Goal: Information Seeking & Learning: Learn about a topic

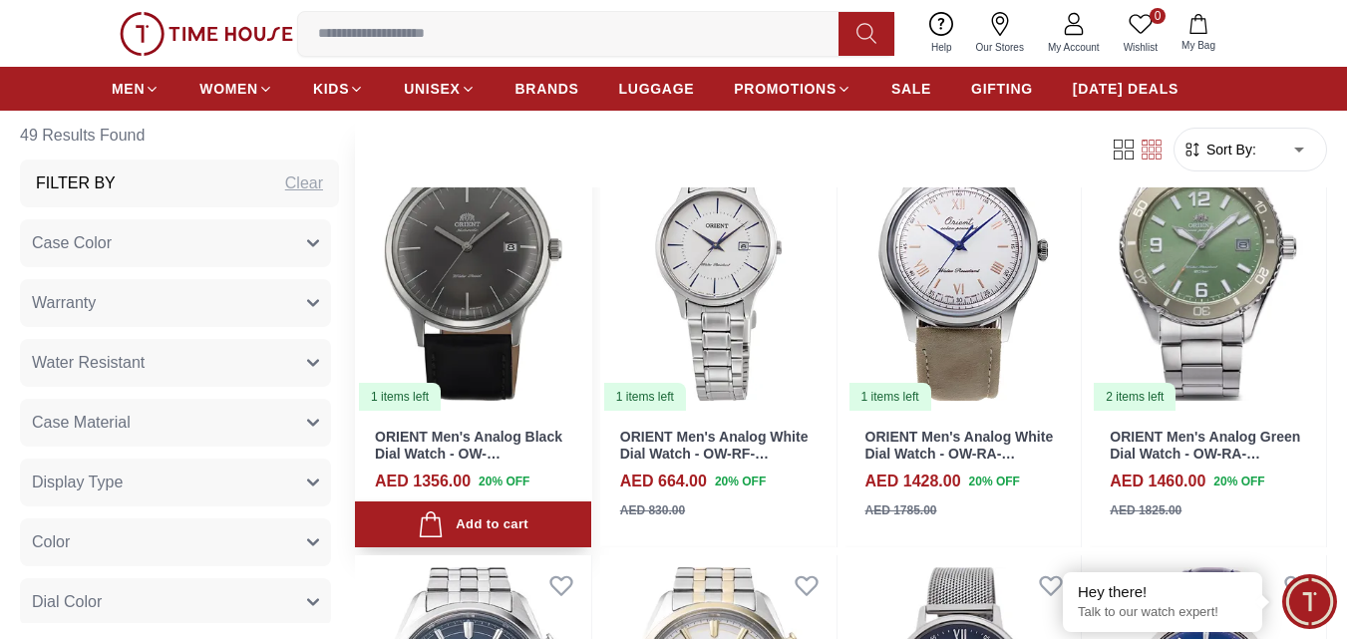
scroll to position [1197, 0]
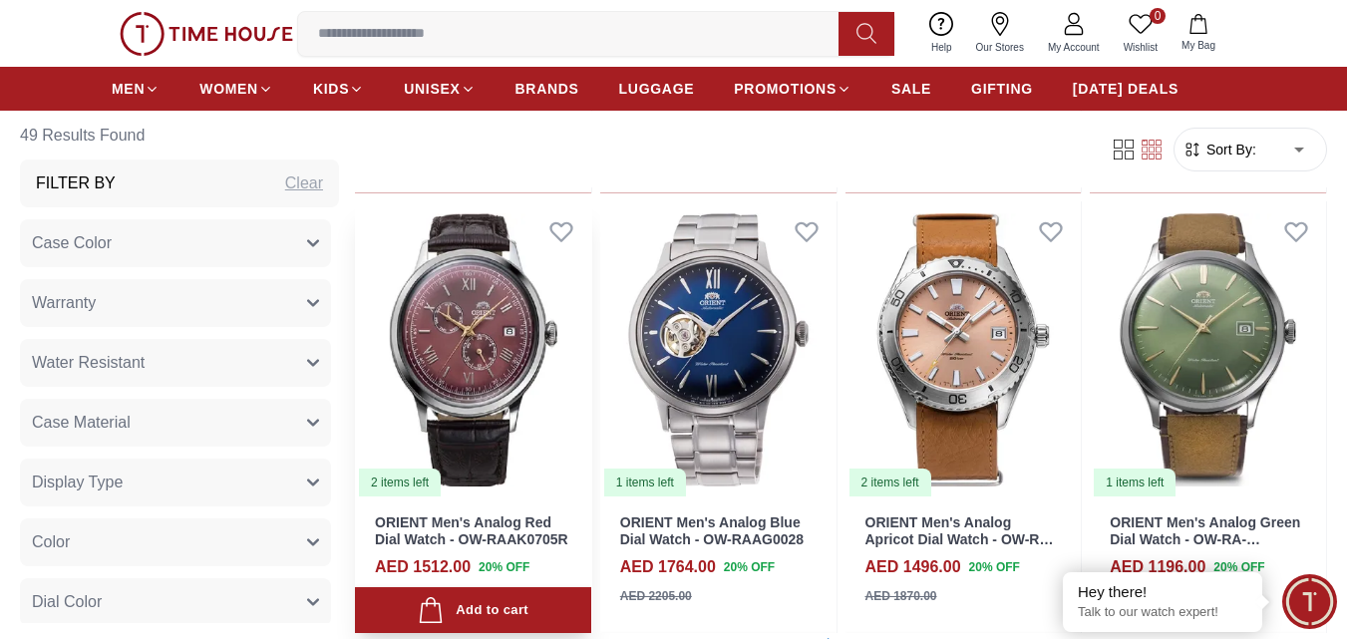
scroll to position [2593, 0]
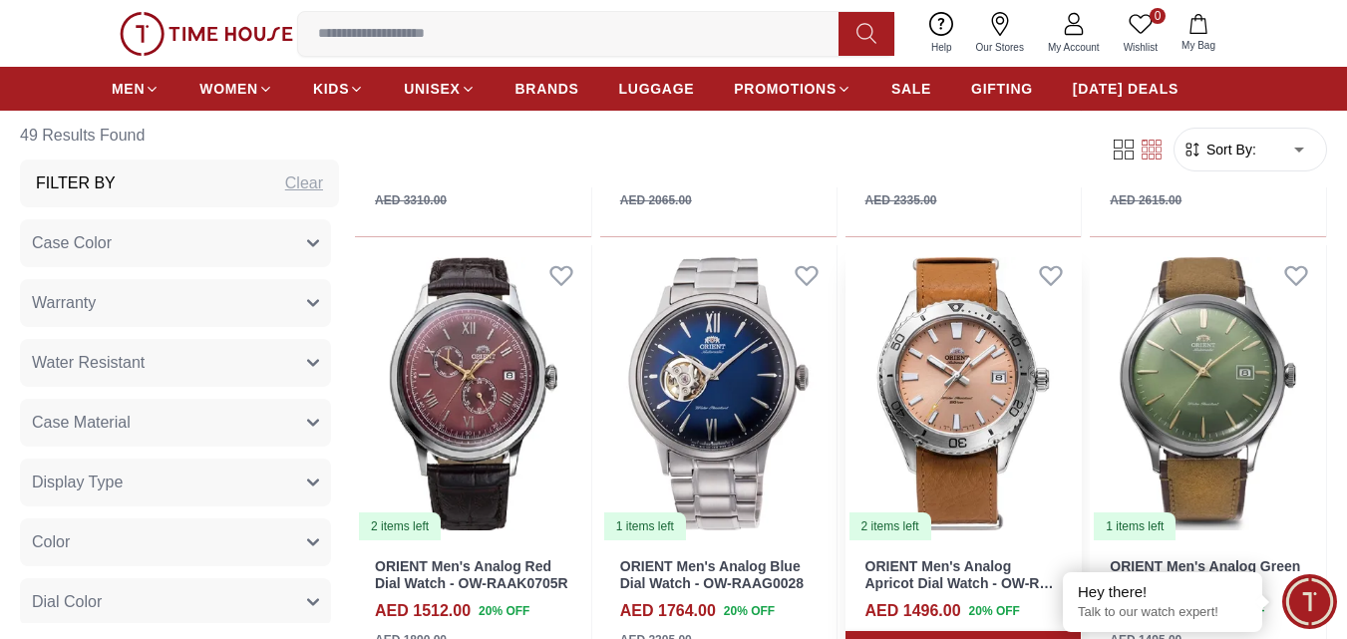
scroll to position [2394, 0]
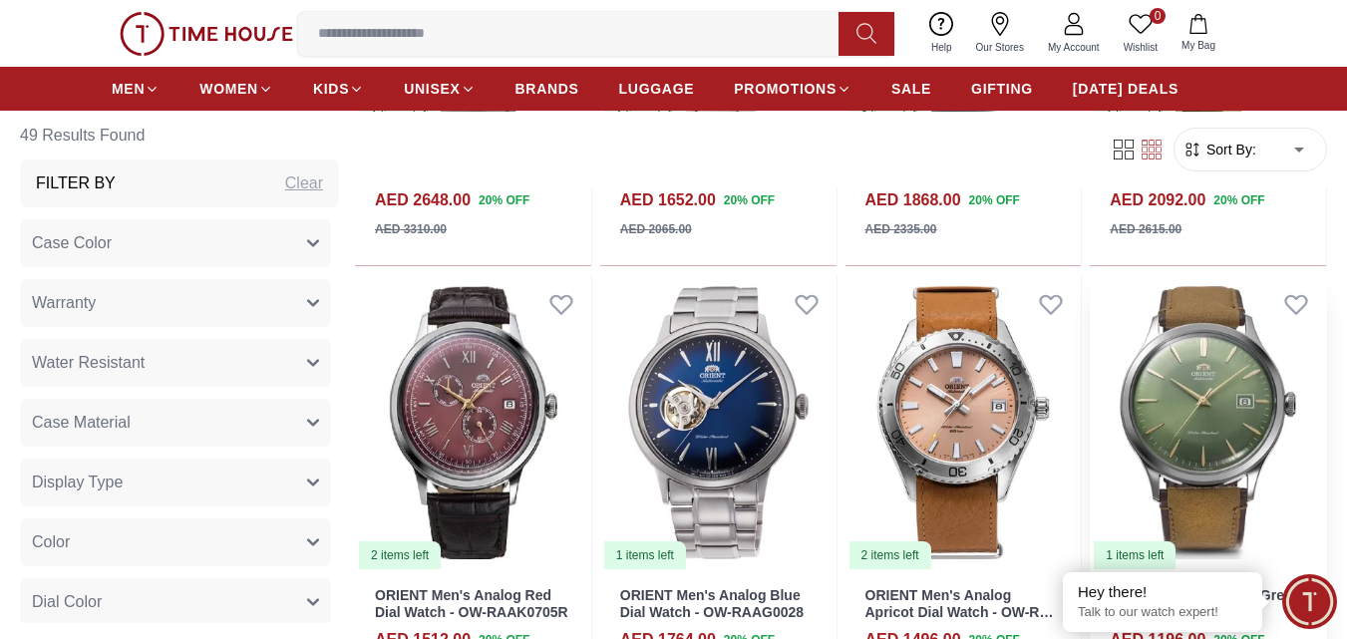
click at [1198, 372] on img at bounding box center [1208, 422] width 236 height 297
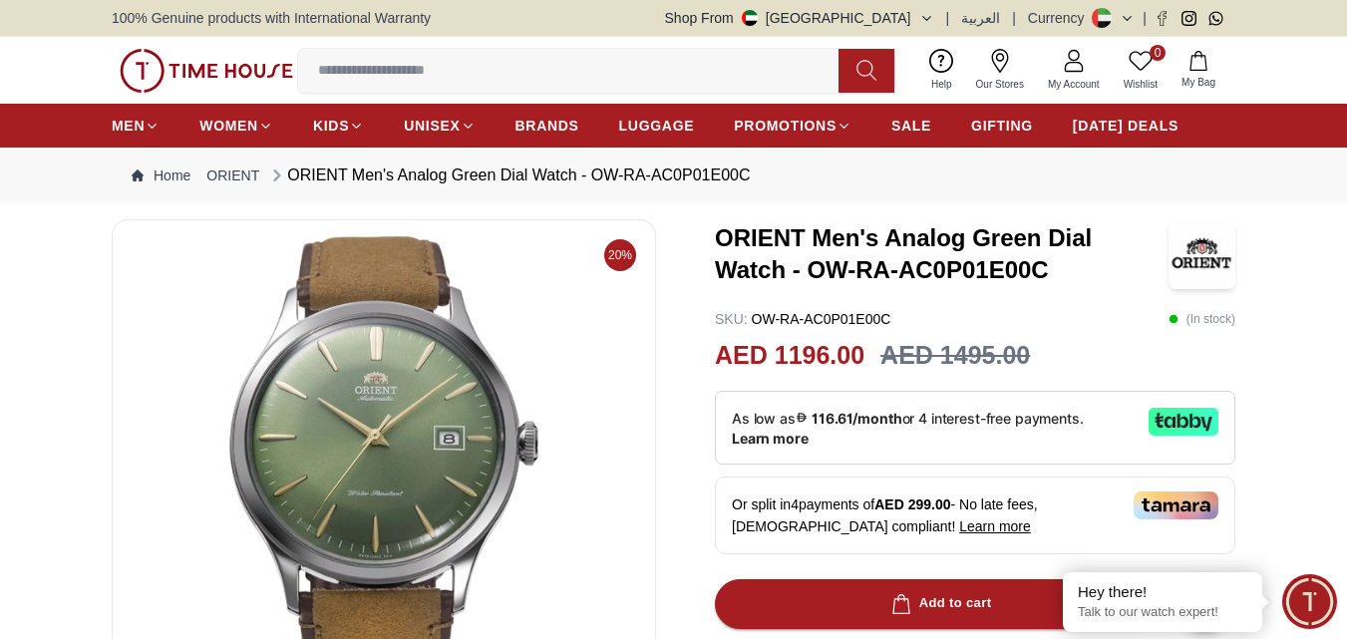
scroll to position [499, 0]
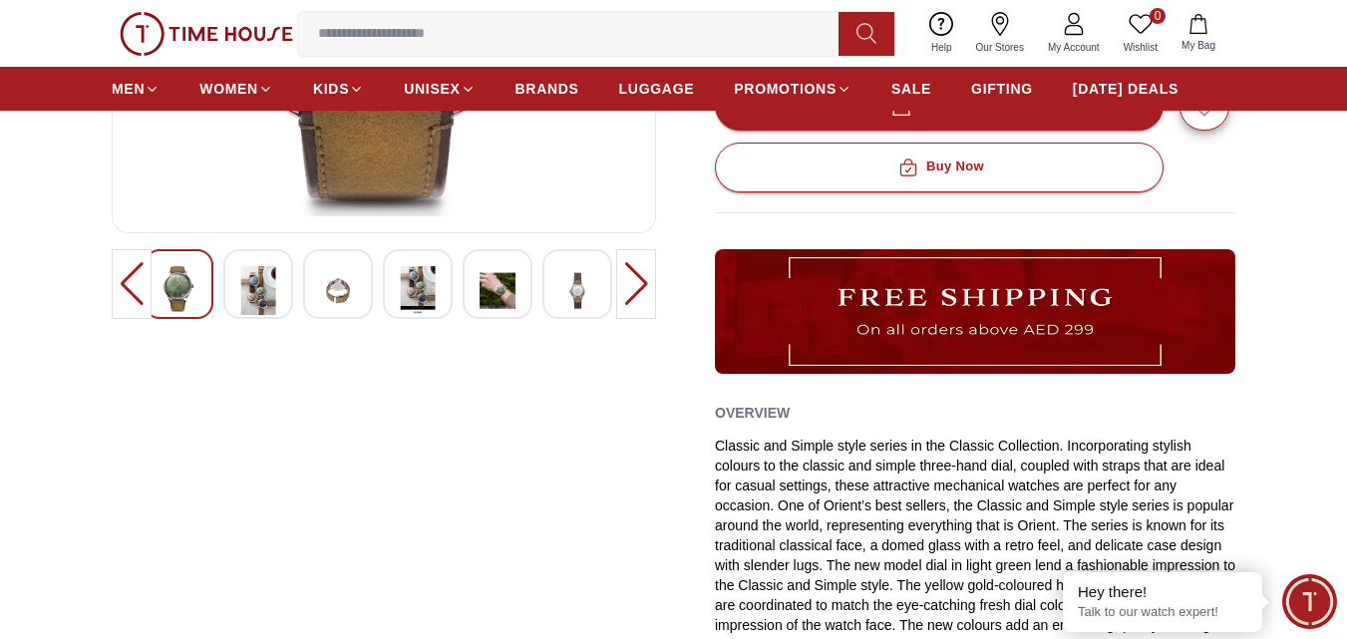
click at [566, 285] on img at bounding box center [578, 290] width 36 height 49
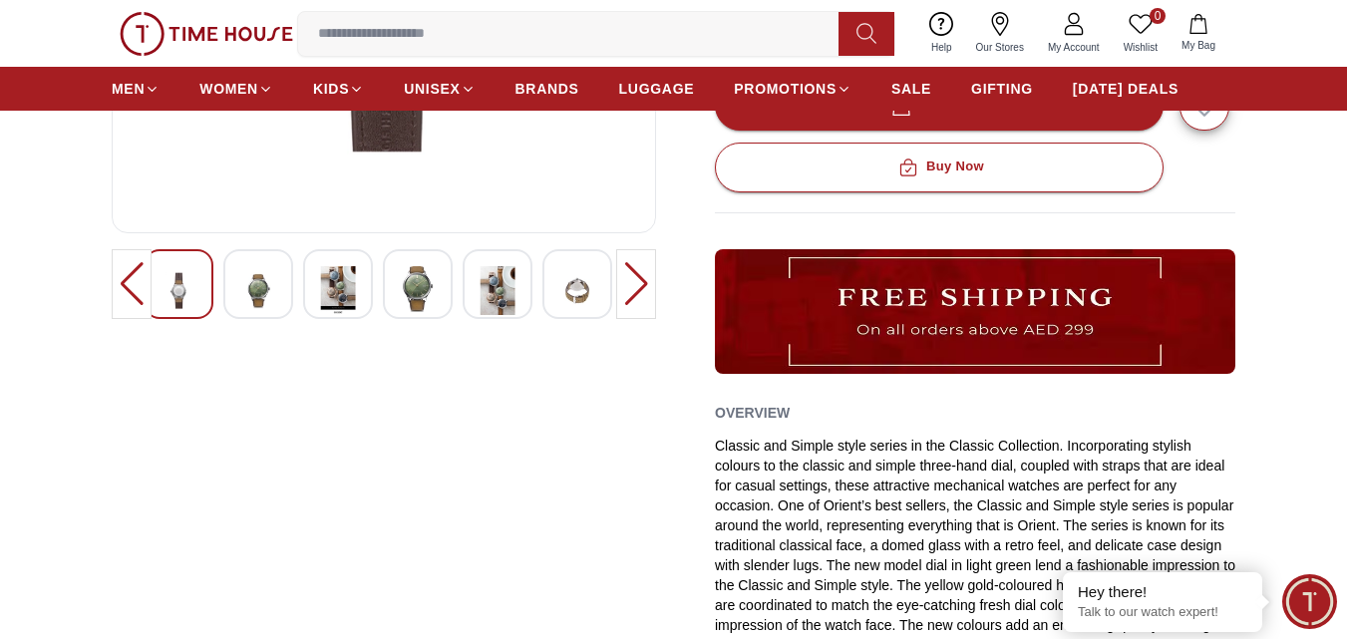
click at [640, 286] on div at bounding box center [636, 284] width 40 height 70
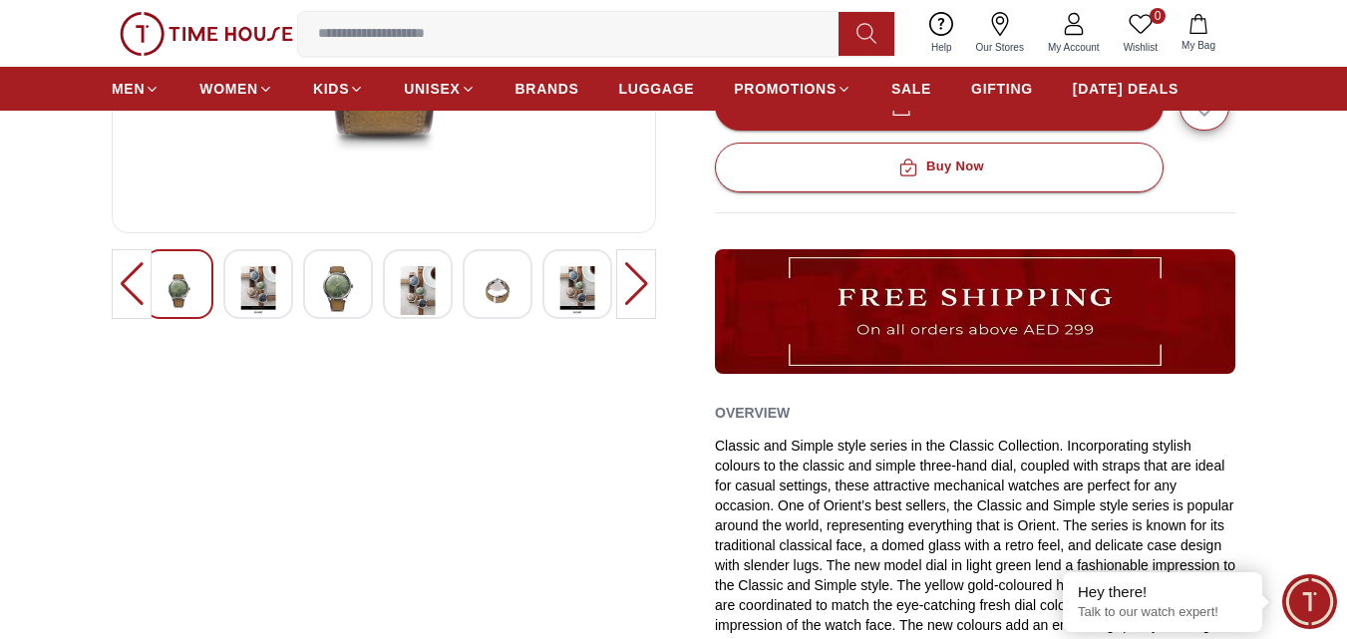
click at [645, 273] on div at bounding box center [636, 284] width 40 height 70
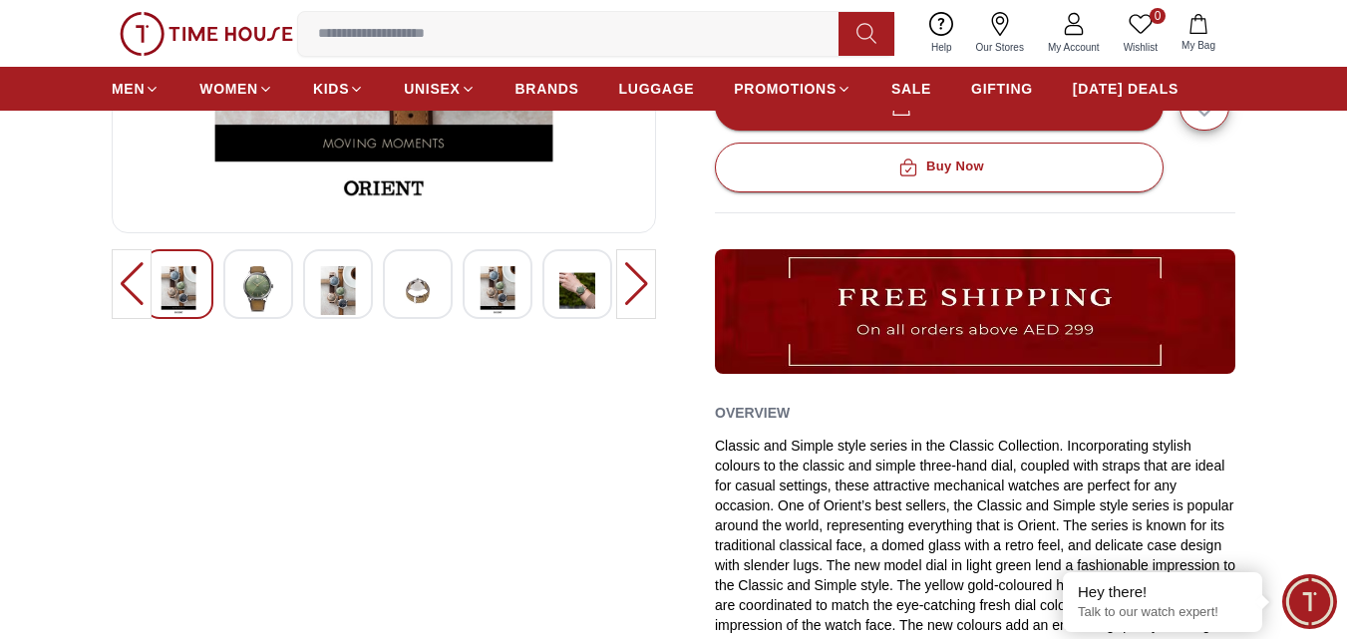
click at [568, 287] on img at bounding box center [578, 290] width 36 height 49
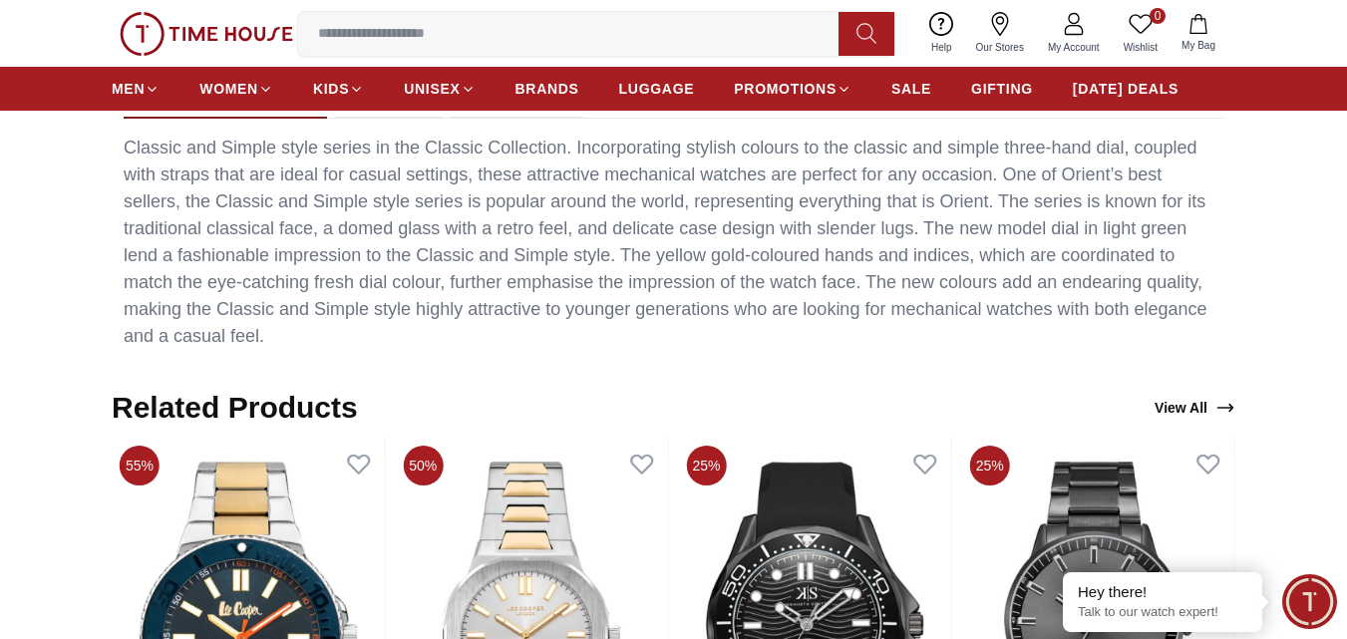
scroll to position [997, 0]
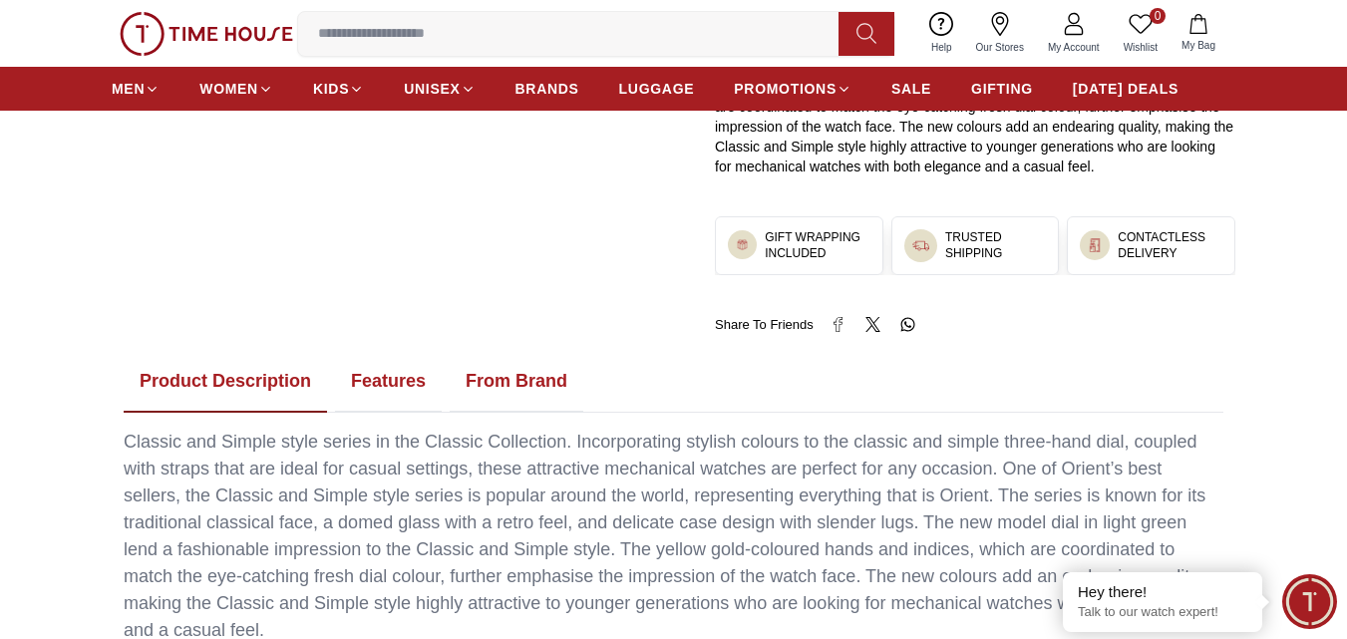
click at [357, 380] on button "Features" at bounding box center [388, 382] width 107 height 62
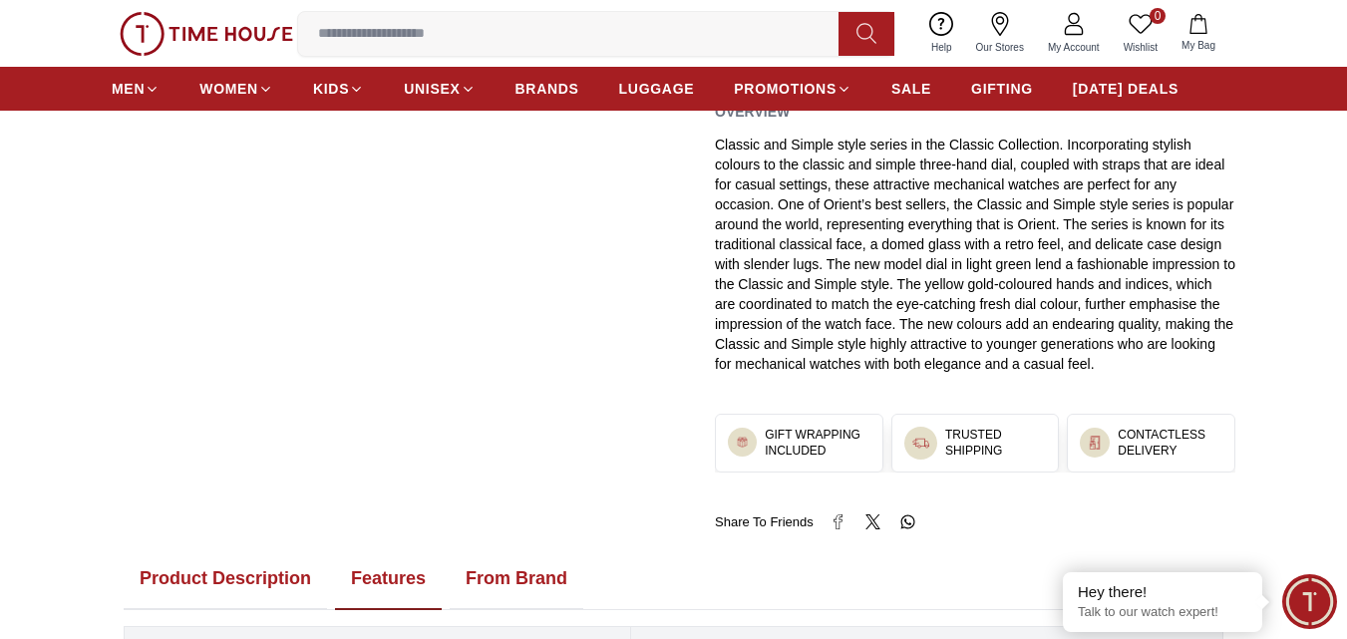
scroll to position [798, 0]
click at [510, 577] on button "From Brand" at bounding box center [517, 582] width 134 height 62
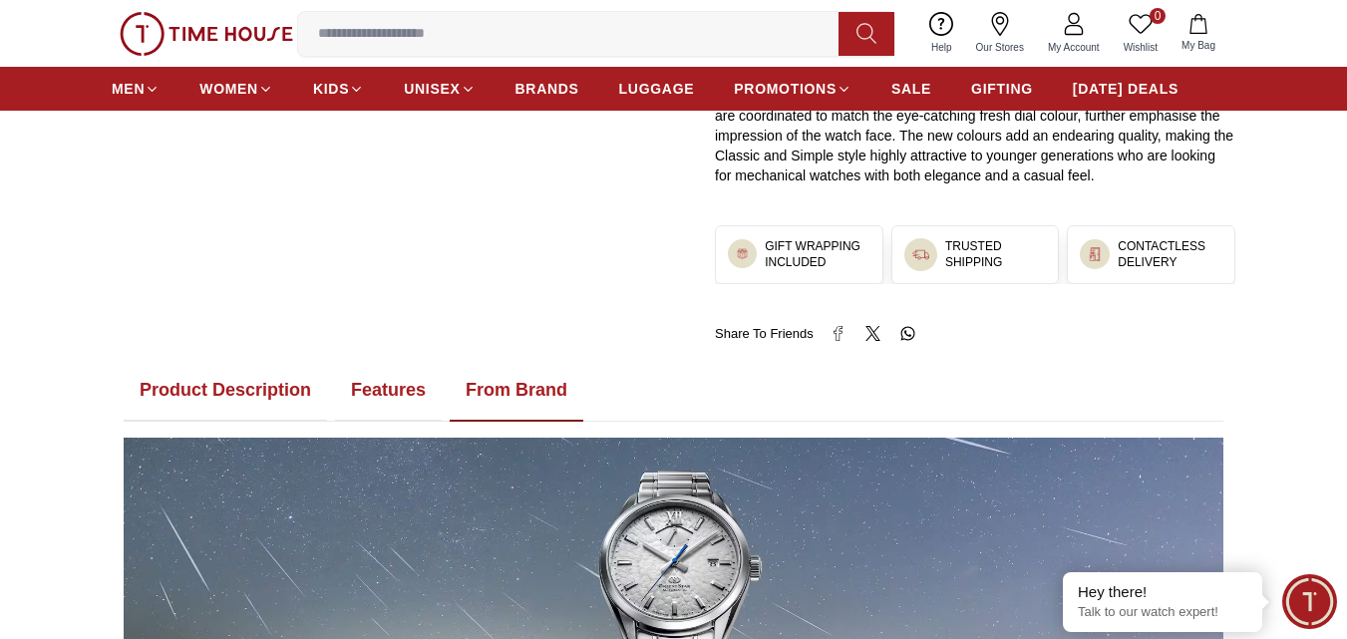
scroll to position [997, 0]
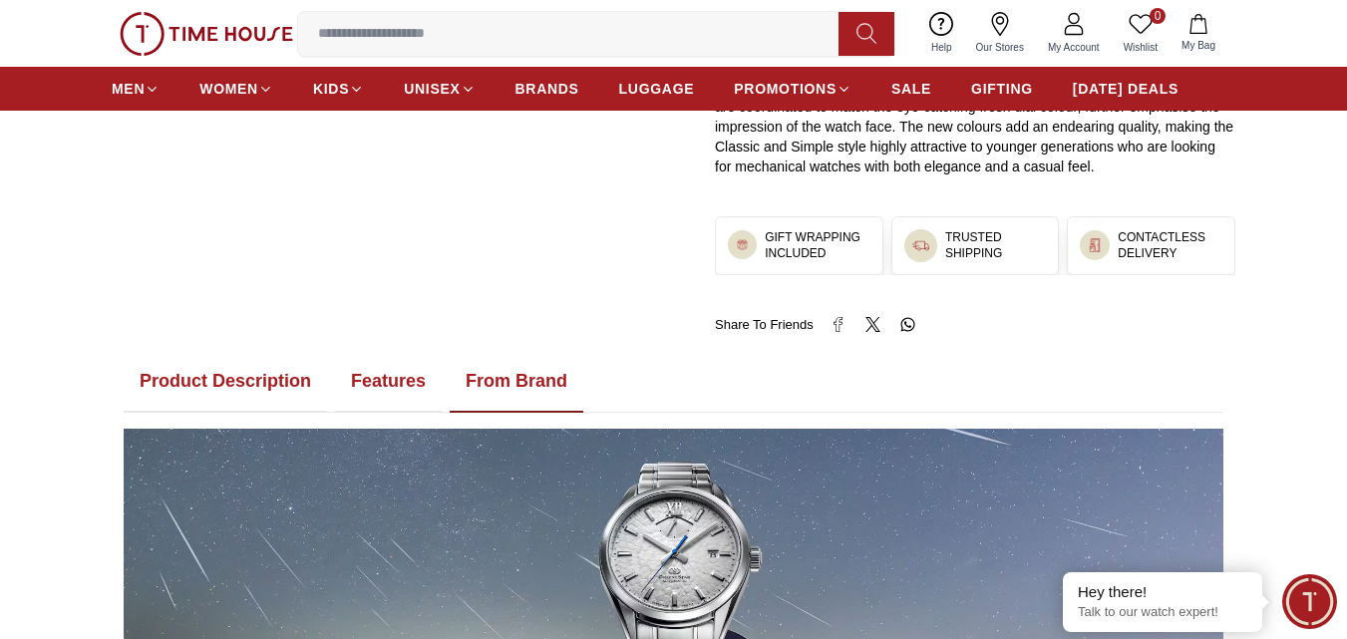
click at [370, 380] on button "Features" at bounding box center [388, 382] width 107 height 62
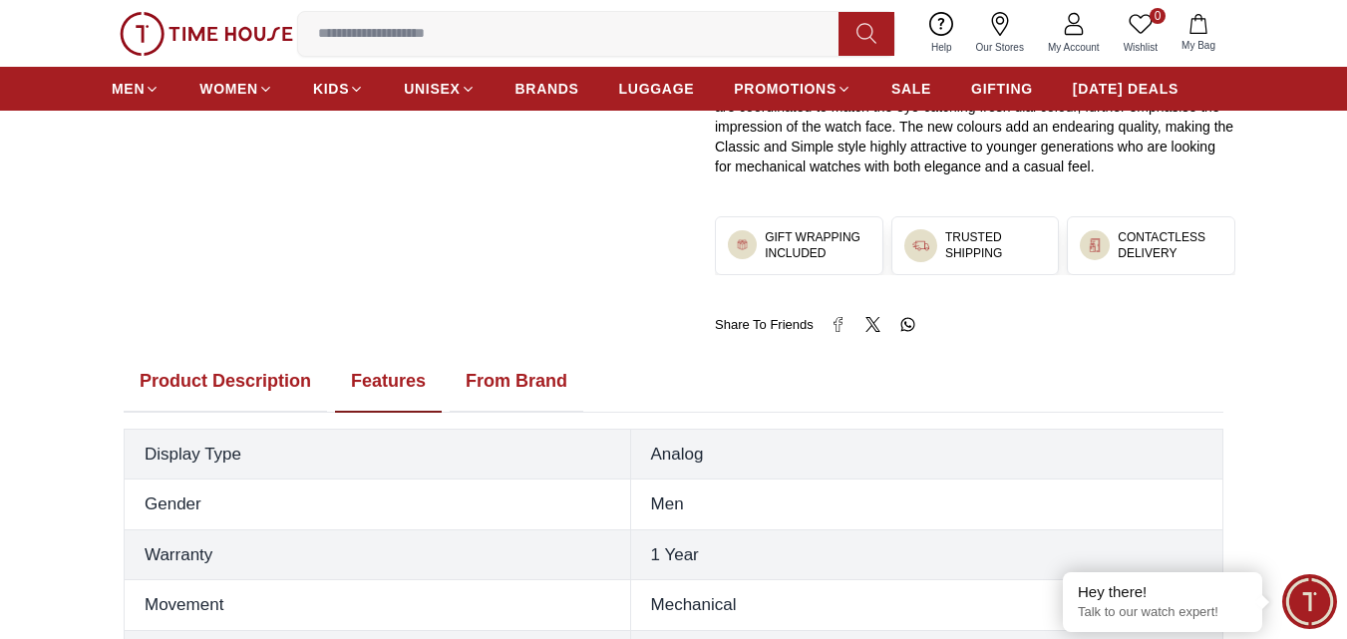
click at [531, 371] on button "From Brand" at bounding box center [517, 382] width 134 height 62
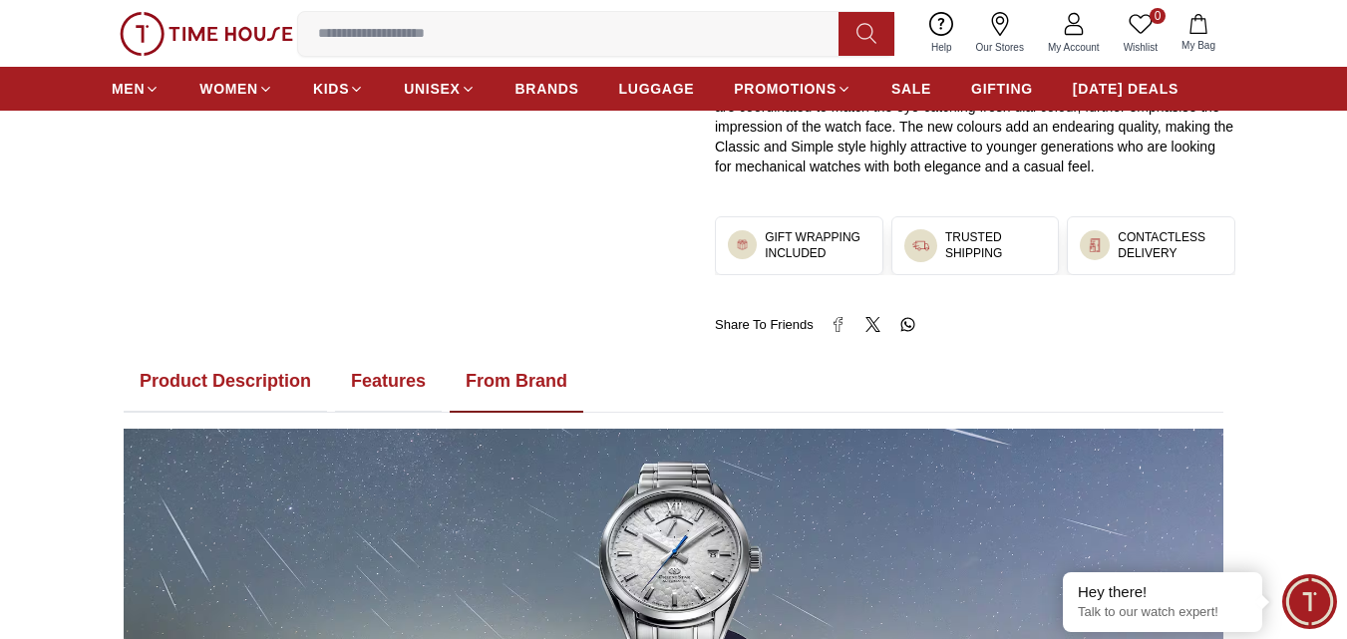
click at [216, 384] on button "Product Description" at bounding box center [225, 382] width 203 height 62
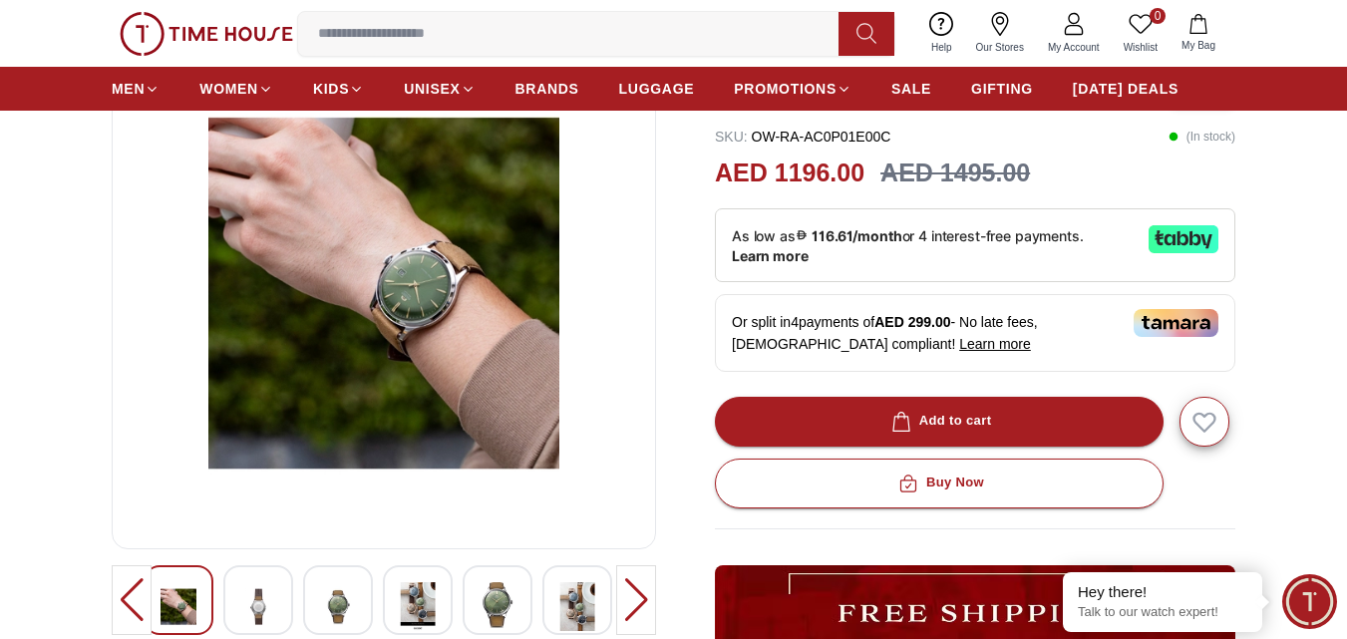
scroll to position [0, 0]
